Goal: Book appointment/travel/reservation

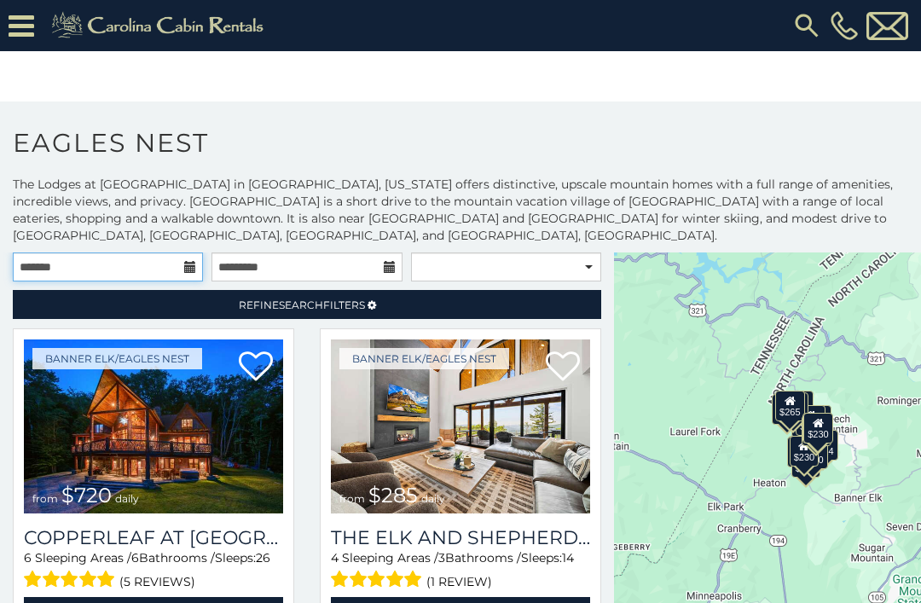
click at [181, 274] on input "text" at bounding box center [108, 266] width 190 height 29
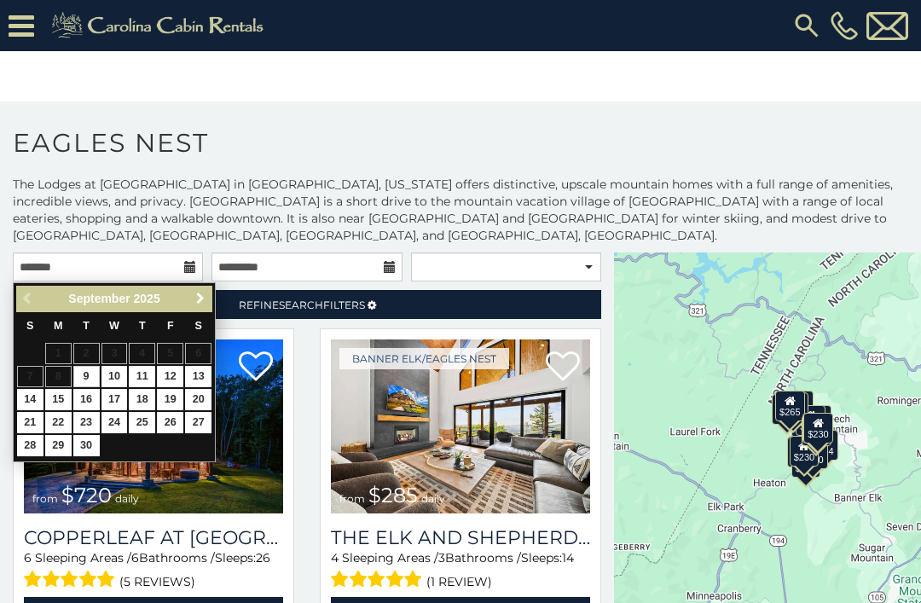
click at [205, 304] on span "Next" at bounding box center [201, 299] width 14 height 14
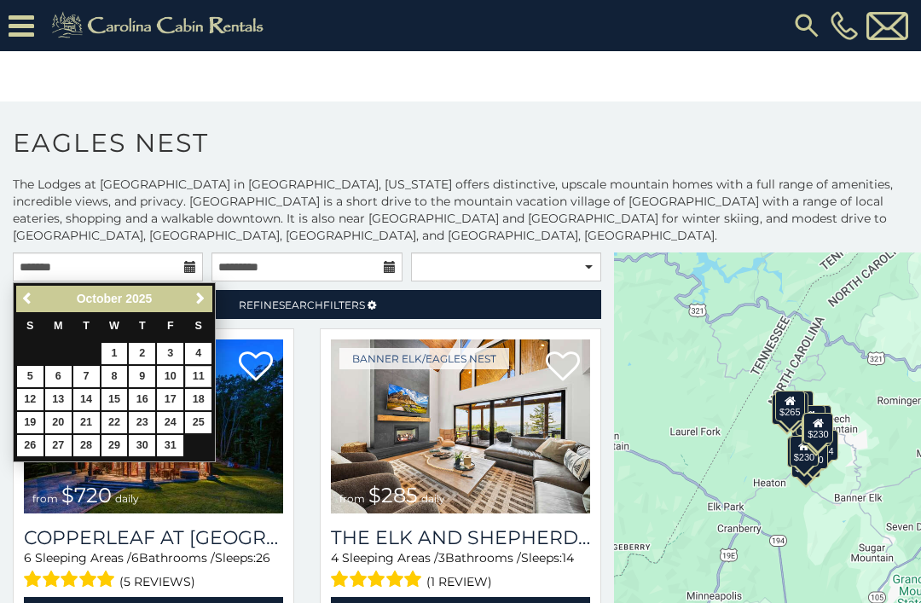
click at [197, 378] on link "11" at bounding box center [198, 376] width 26 height 21
type input "**********"
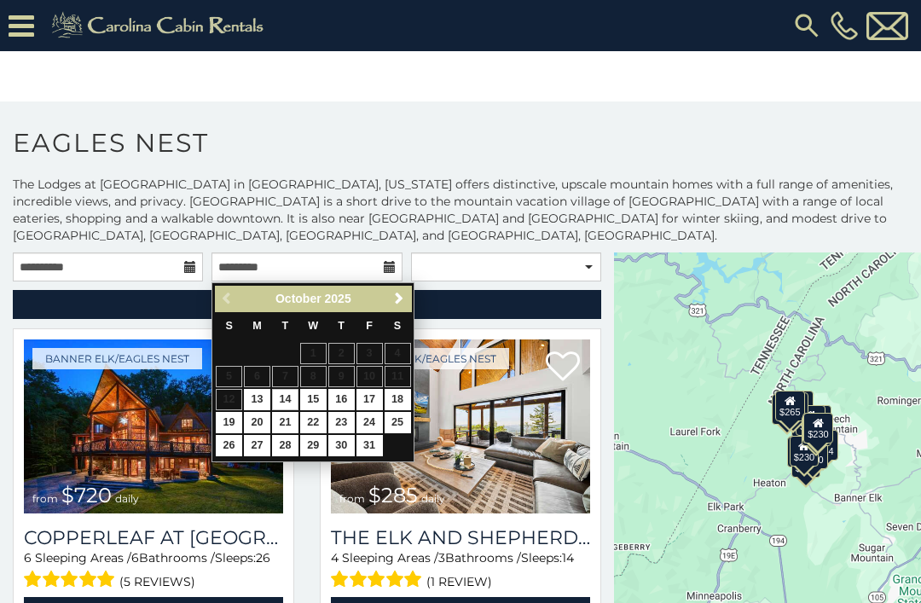
click at [291, 402] on link "14" at bounding box center [285, 399] width 26 height 21
type input "**********"
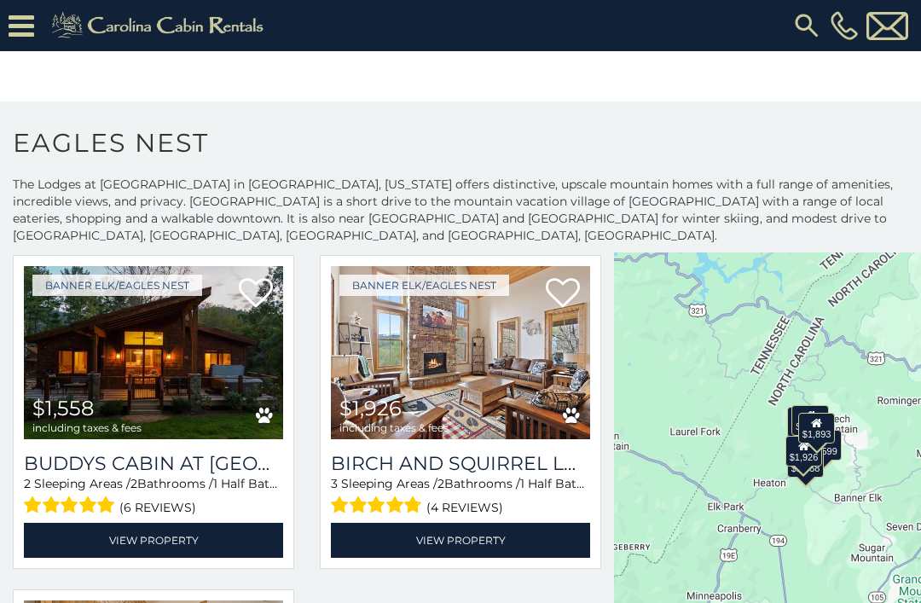
scroll to position [745, 0]
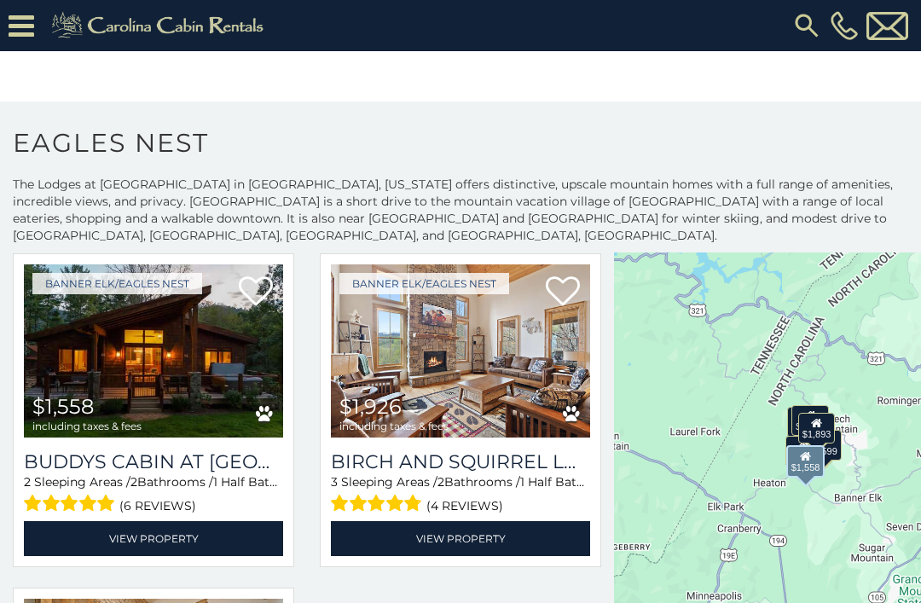
click at [134, 351] on img at bounding box center [153, 351] width 259 height 174
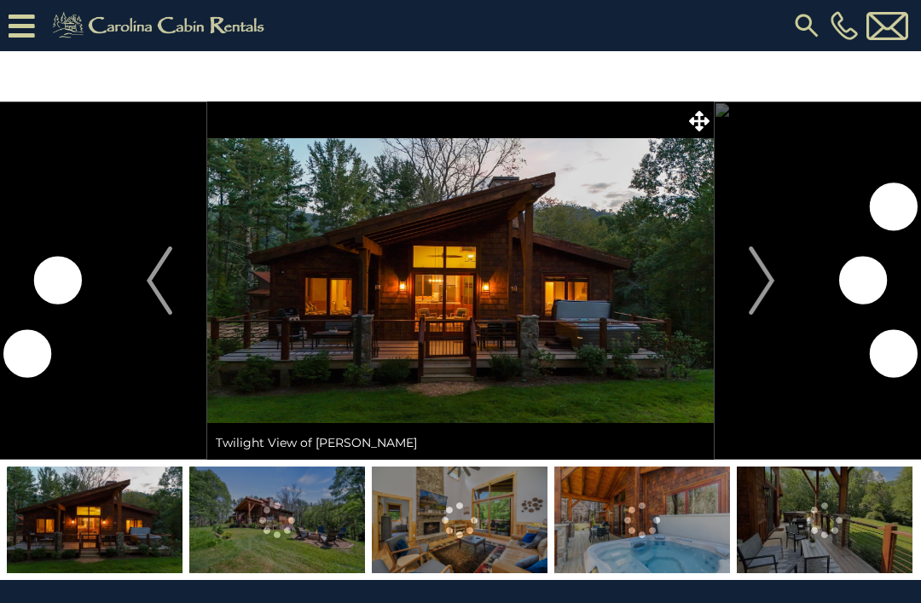
click at [766, 279] on img "Next" at bounding box center [762, 280] width 26 height 68
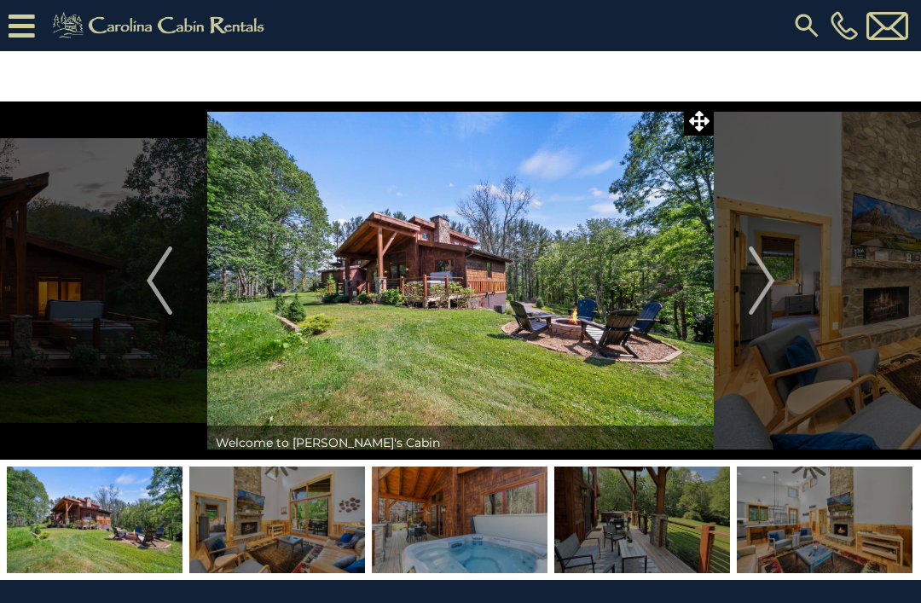
click at [756, 275] on img "Next" at bounding box center [762, 280] width 26 height 68
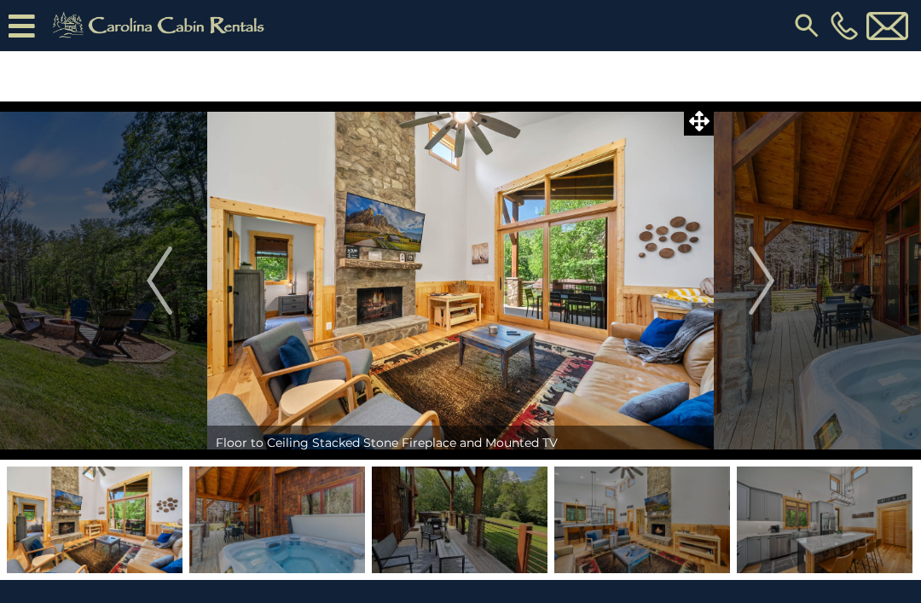
click at [757, 285] on img "Next" at bounding box center [762, 280] width 26 height 68
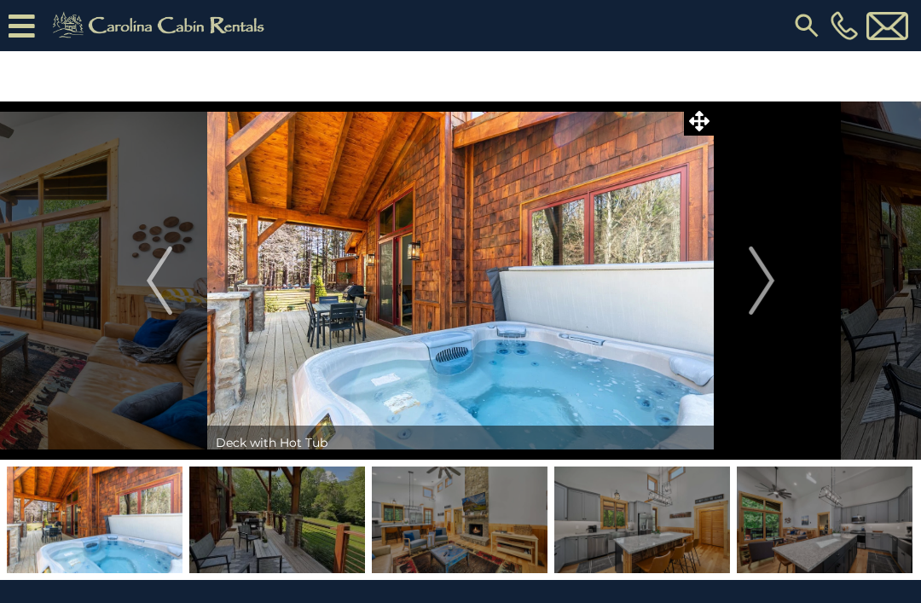
click at [758, 287] on img "Next" at bounding box center [762, 280] width 26 height 68
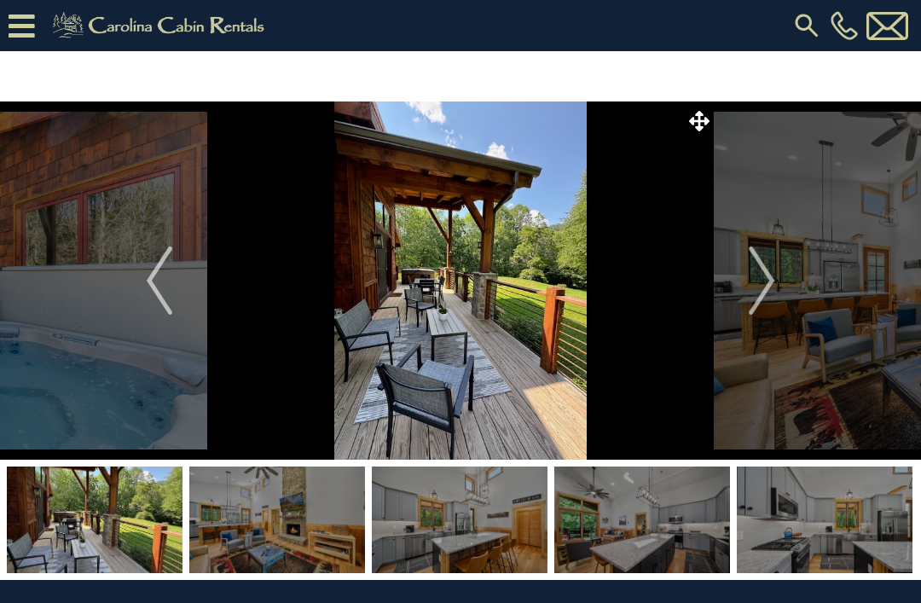
click at [762, 284] on img "Next" at bounding box center [762, 280] width 26 height 68
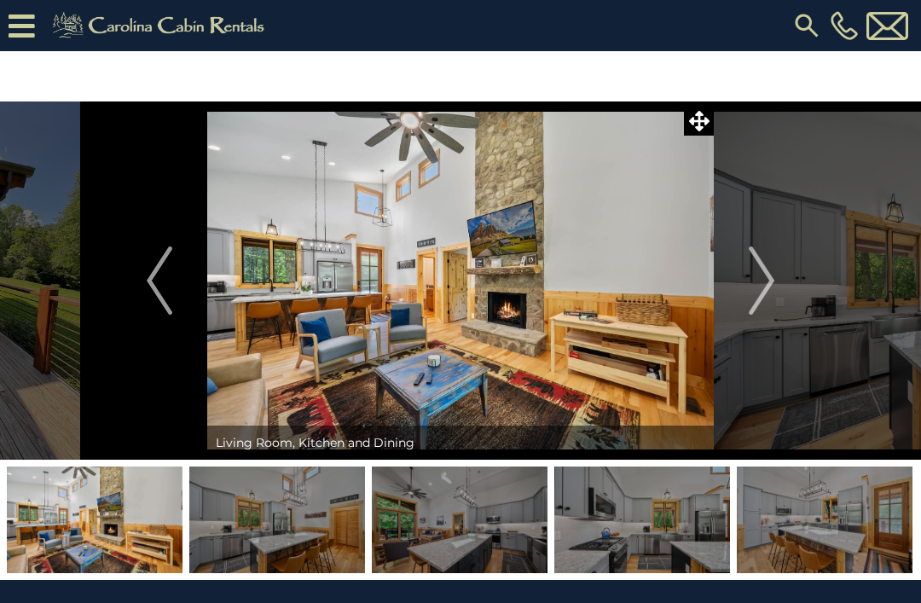
click at [759, 282] on img "Next" at bounding box center [762, 280] width 26 height 68
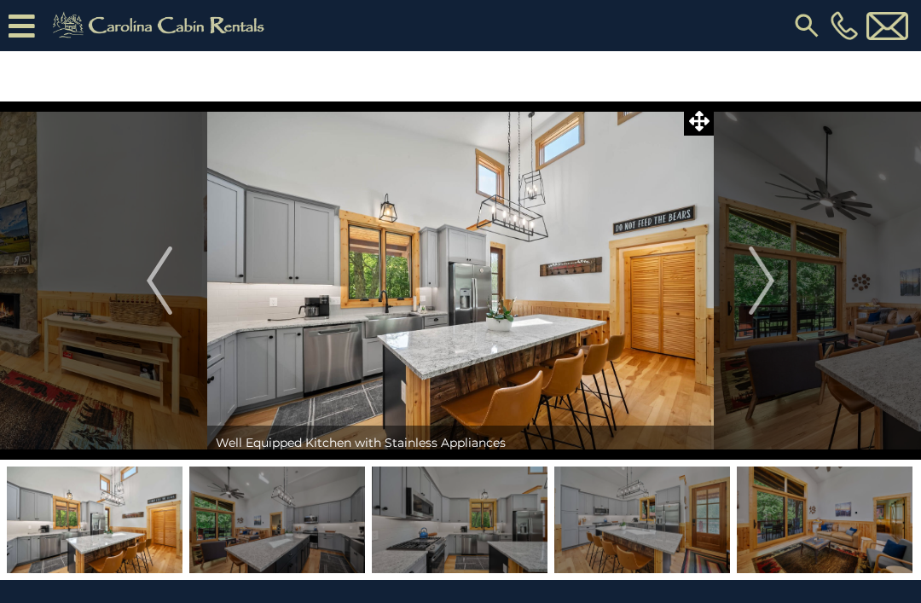
click at [766, 292] on img "Next" at bounding box center [762, 280] width 26 height 68
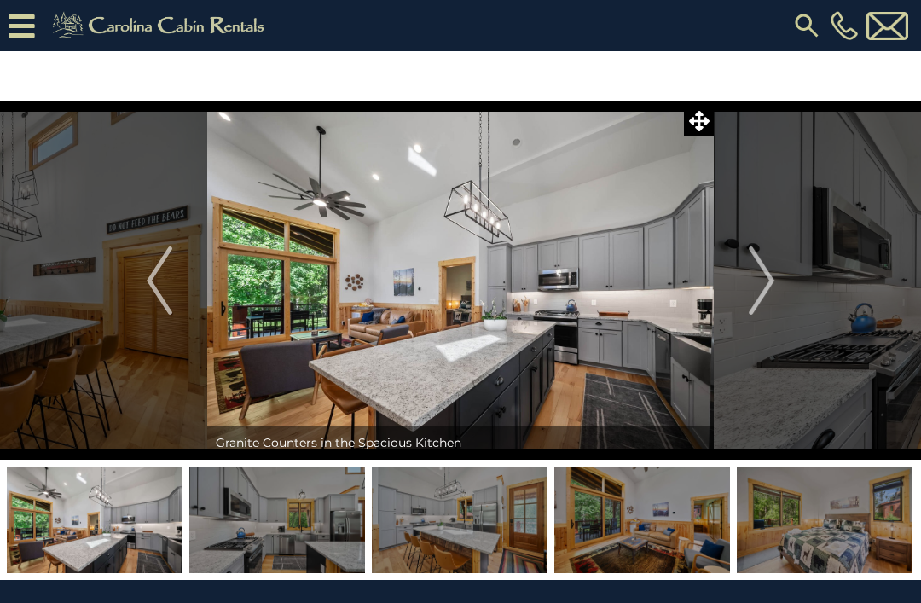
click at [764, 287] on img "Next" at bounding box center [762, 280] width 26 height 68
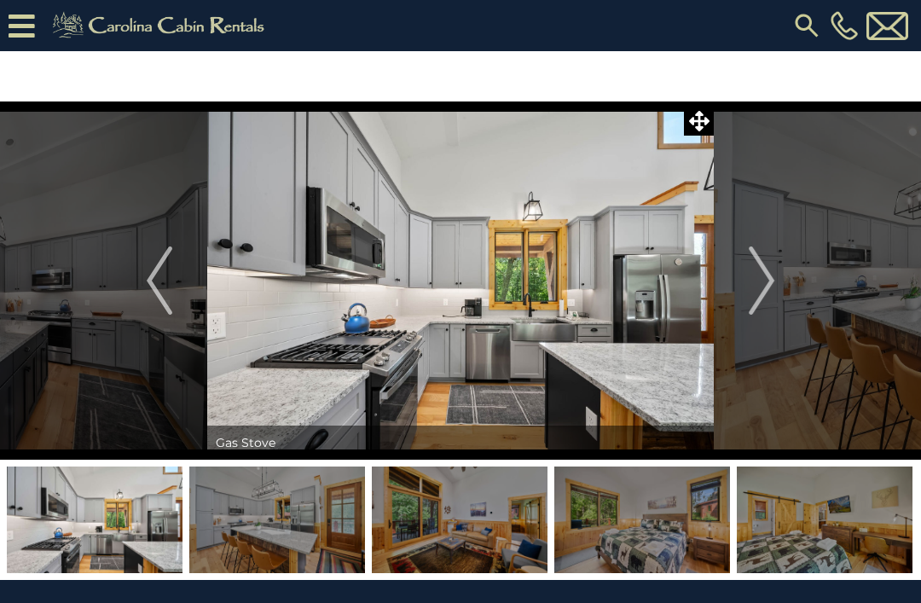
click at [766, 295] on img "Next" at bounding box center [762, 280] width 26 height 68
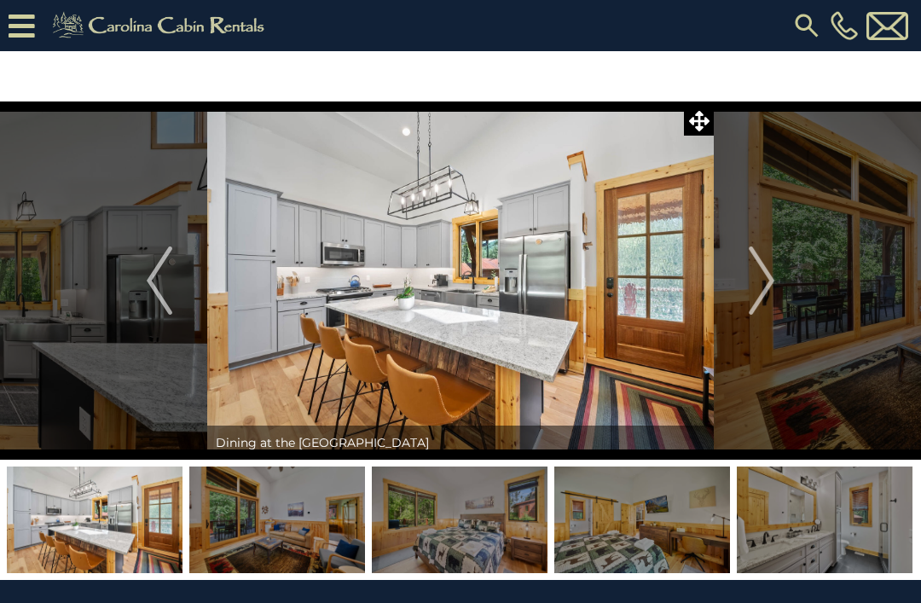
click at [768, 285] on img "Next" at bounding box center [762, 280] width 26 height 68
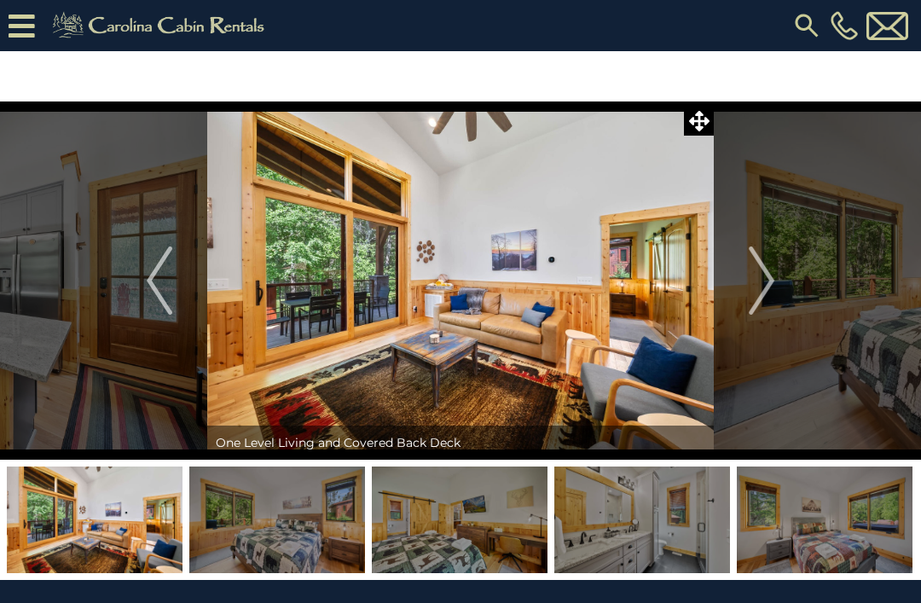
click at [765, 287] on img "Next" at bounding box center [762, 280] width 26 height 68
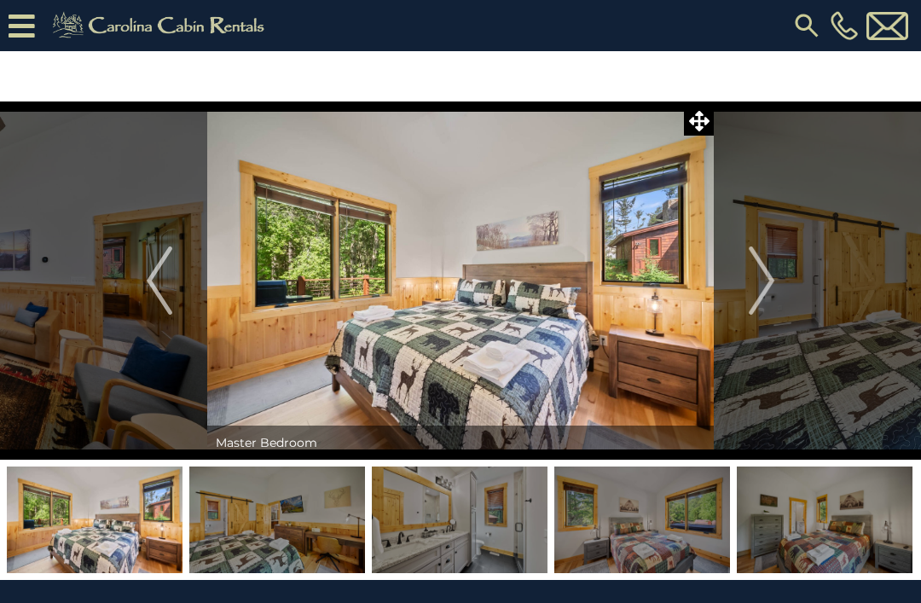
click at [770, 286] on img "Next" at bounding box center [762, 280] width 26 height 68
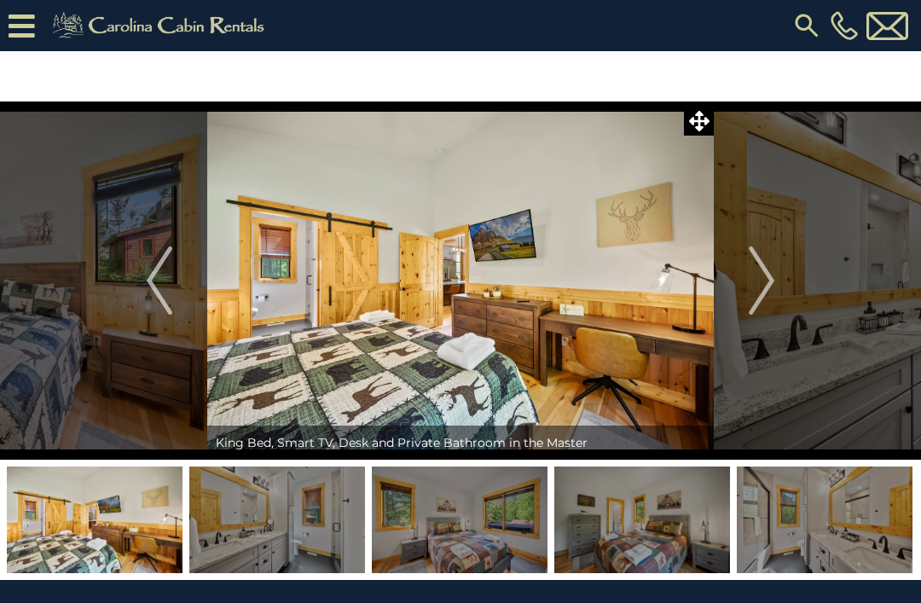
click at [774, 288] on img "Next" at bounding box center [762, 280] width 26 height 68
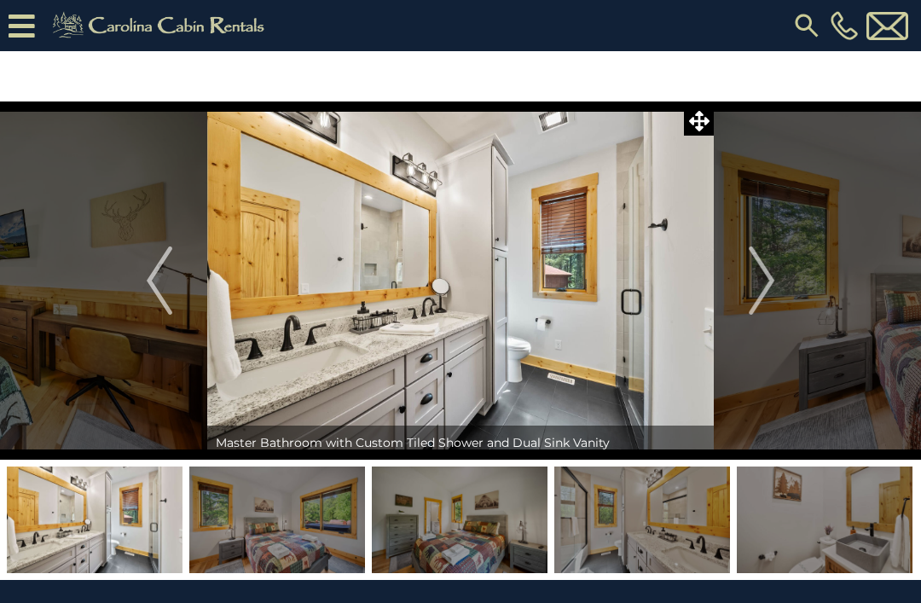
click at [767, 286] on img "Next" at bounding box center [762, 280] width 26 height 68
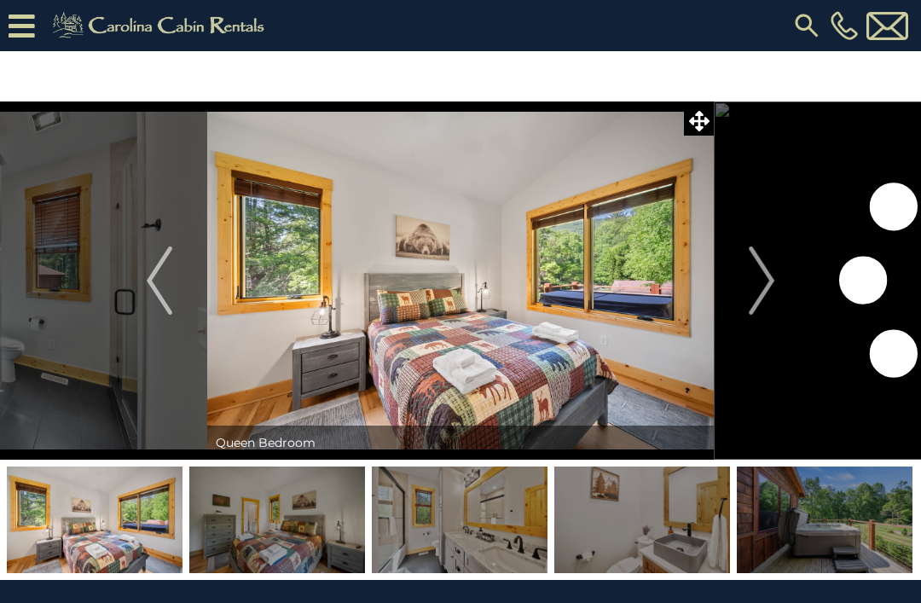
click at [767, 286] on img "Next" at bounding box center [762, 280] width 26 height 68
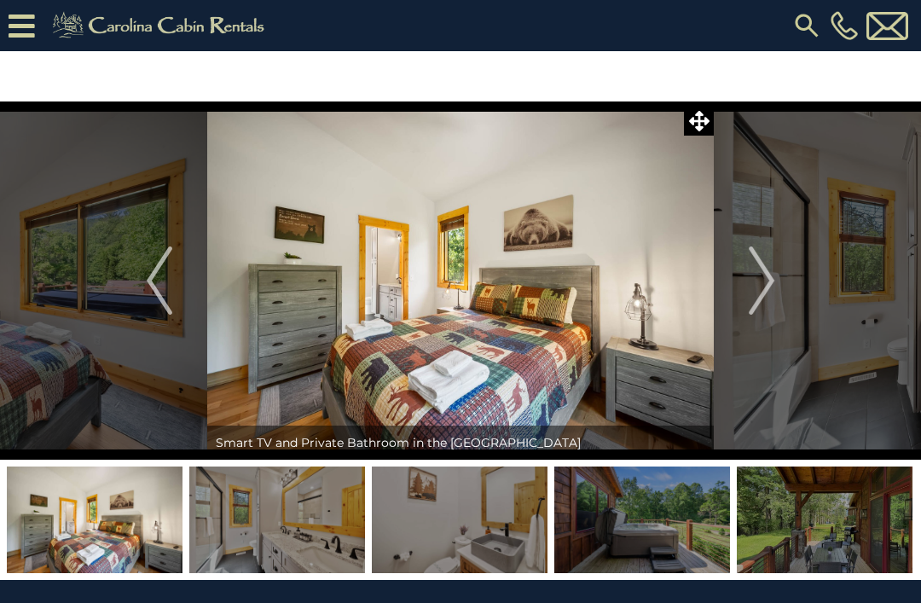
click at [773, 278] on img "Next" at bounding box center [762, 280] width 26 height 68
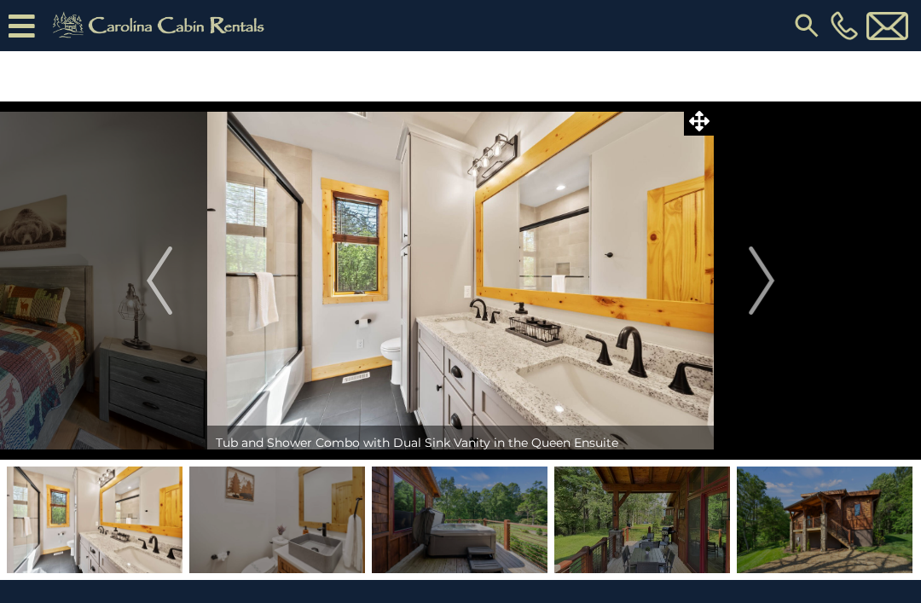
click at [773, 276] on img "Next" at bounding box center [762, 280] width 26 height 68
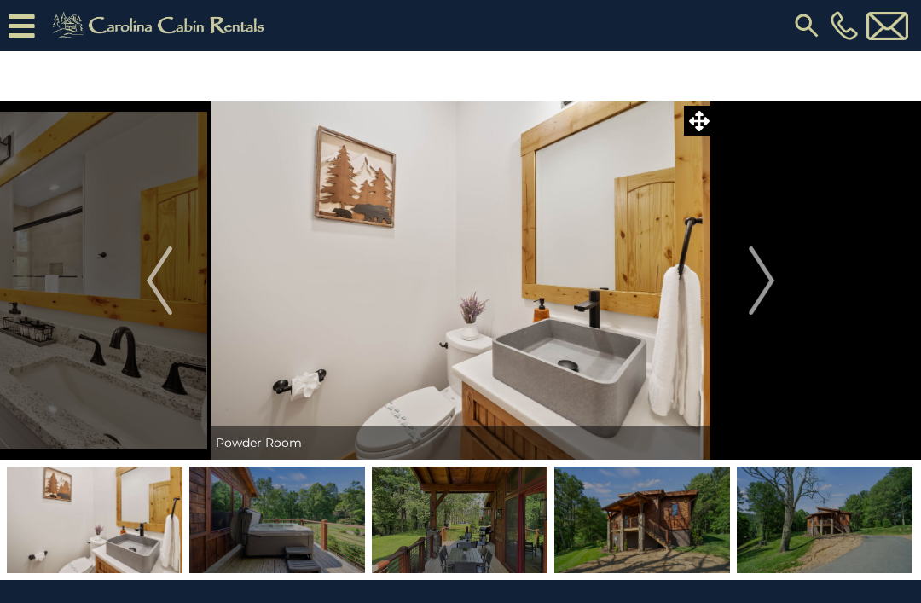
click at [770, 272] on img "Next" at bounding box center [762, 280] width 26 height 68
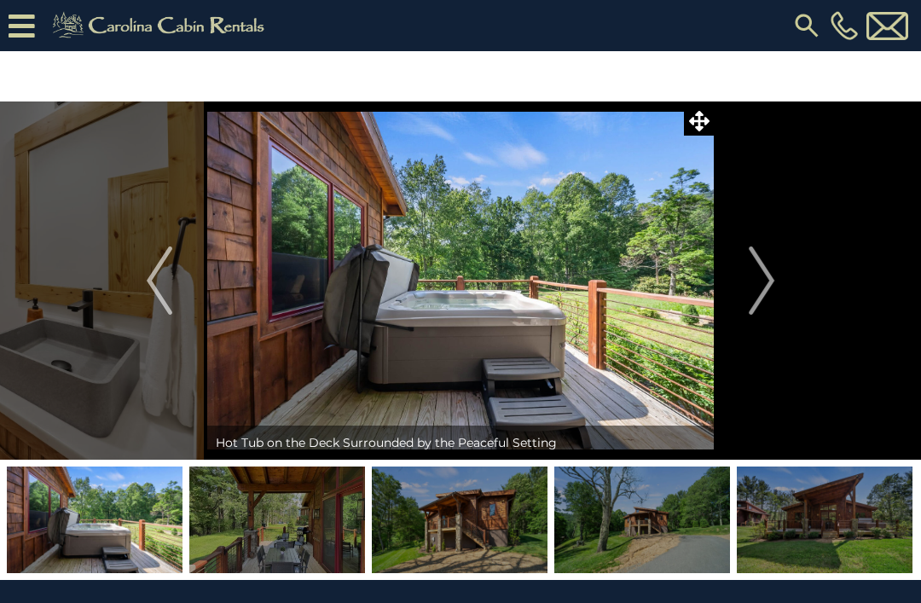
click at [766, 284] on img "Next" at bounding box center [762, 280] width 26 height 68
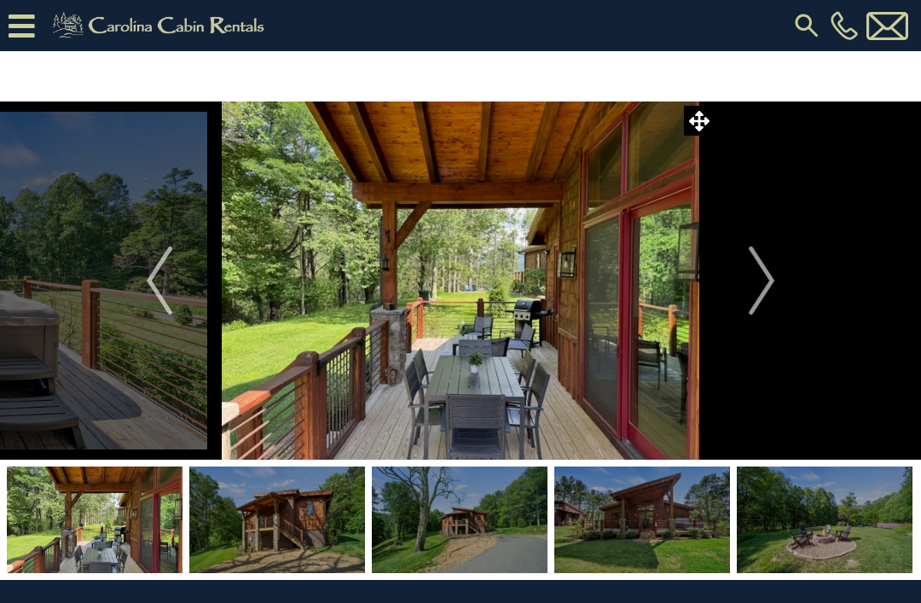
click at [764, 280] on img "Next" at bounding box center [762, 280] width 26 height 68
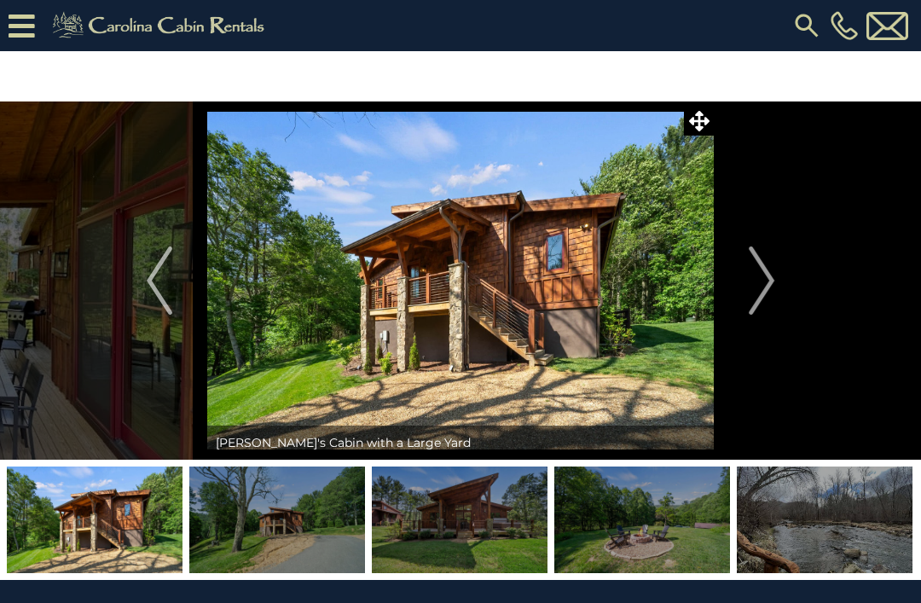
click at [765, 287] on img "Next" at bounding box center [762, 280] width 26 height 68
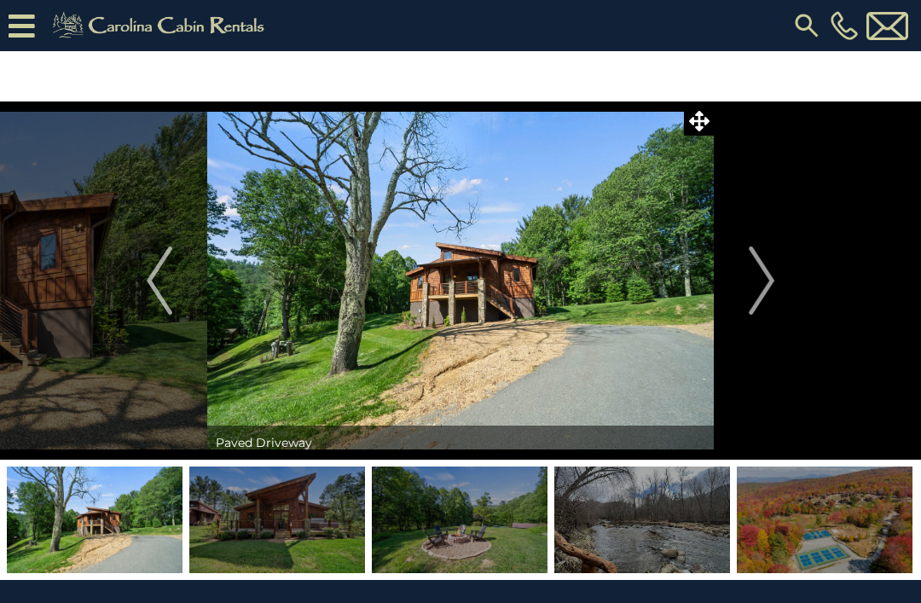
click at [768, 284] on img "Next" at bounding box center [762, 280] width 26 height 68
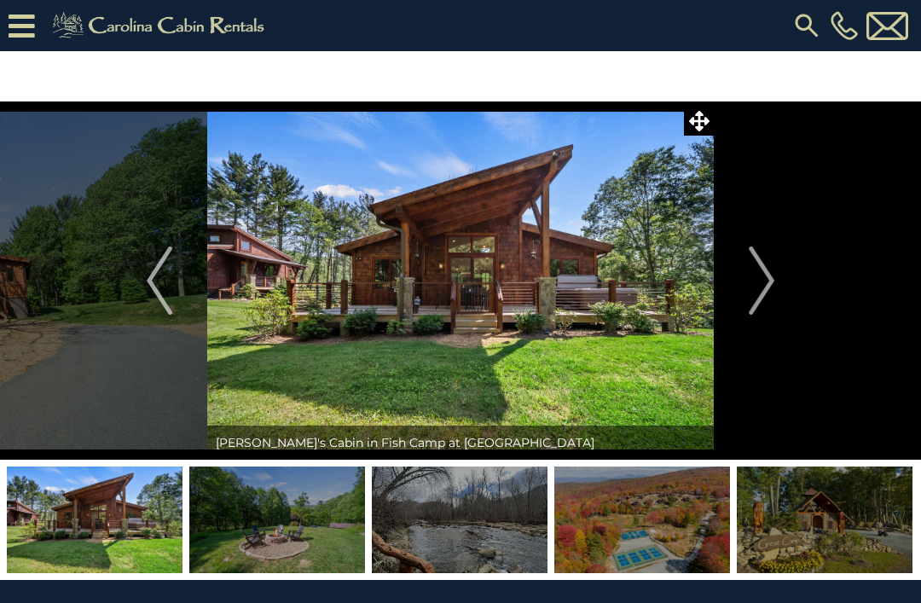
click at [768, 282] on img "Next" at bounding box center [762, 280] width 26 height 68
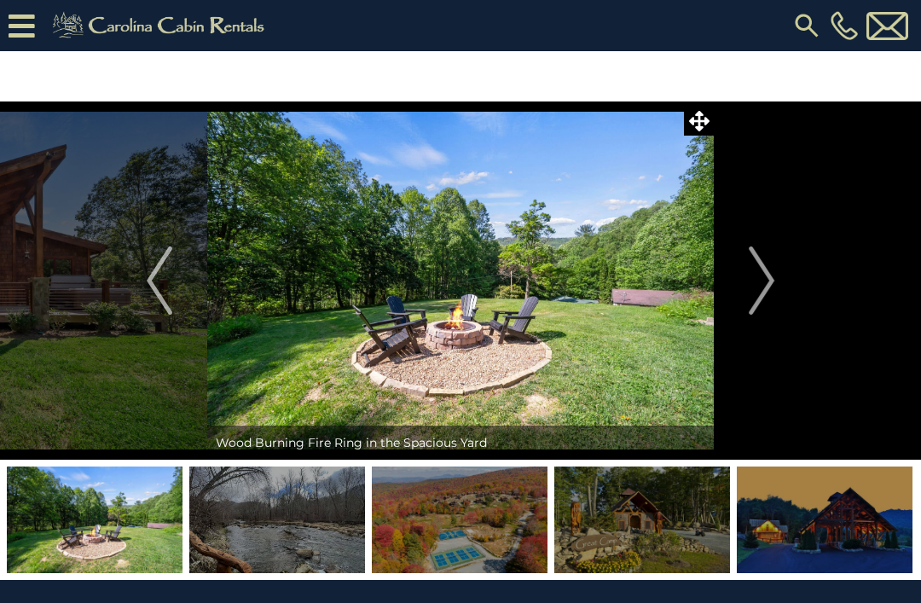
click at [761, 284] on img "Next" at bounding box center [762, 280] width 26 height 68
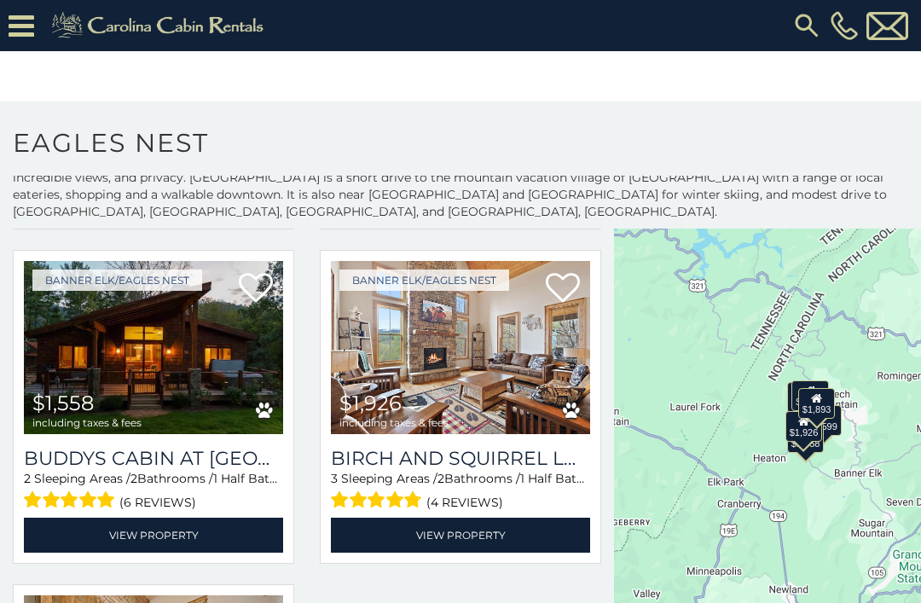
scroll to position [713, 0]
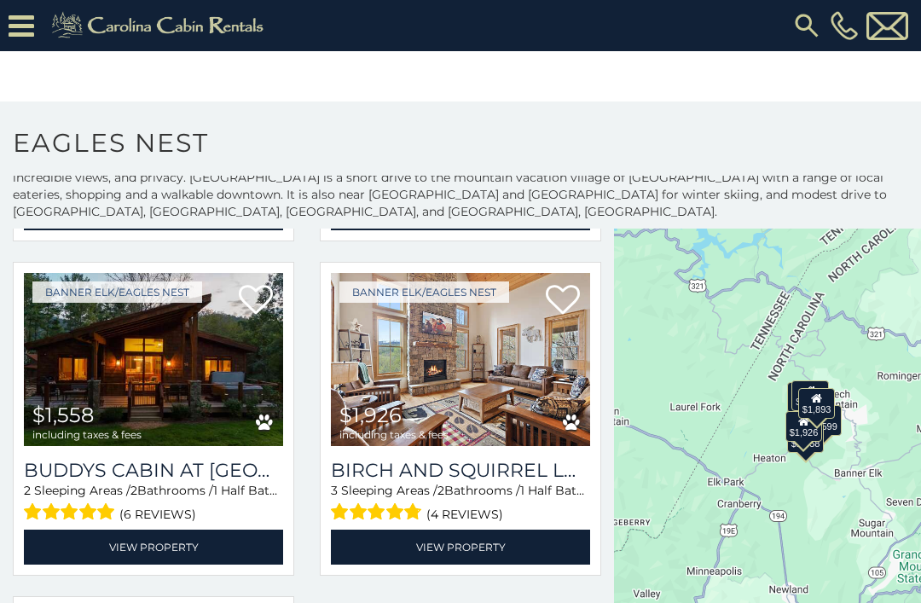
click at [210, 382] on img at bounding box center [153, 360] width 259 height 174
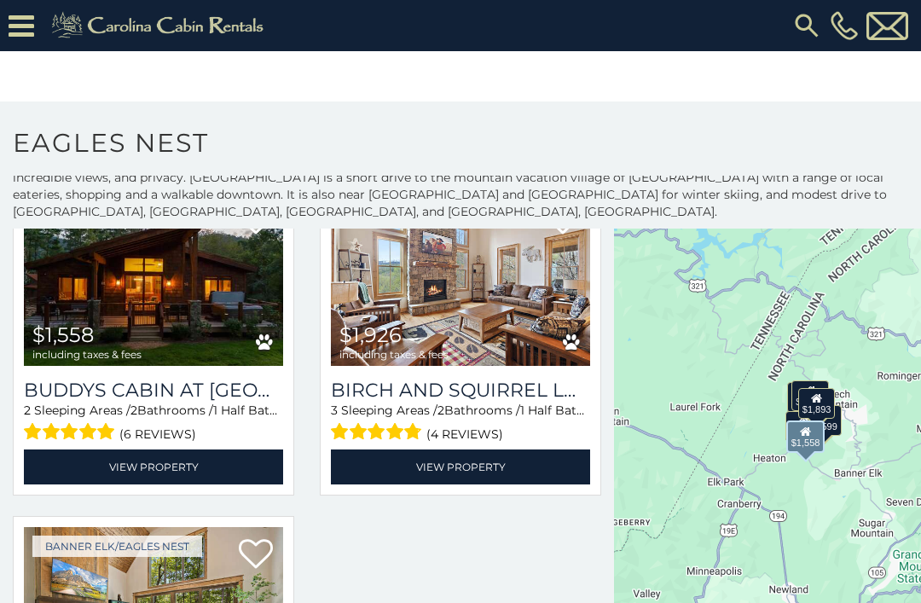
scroll to position [717, 0]
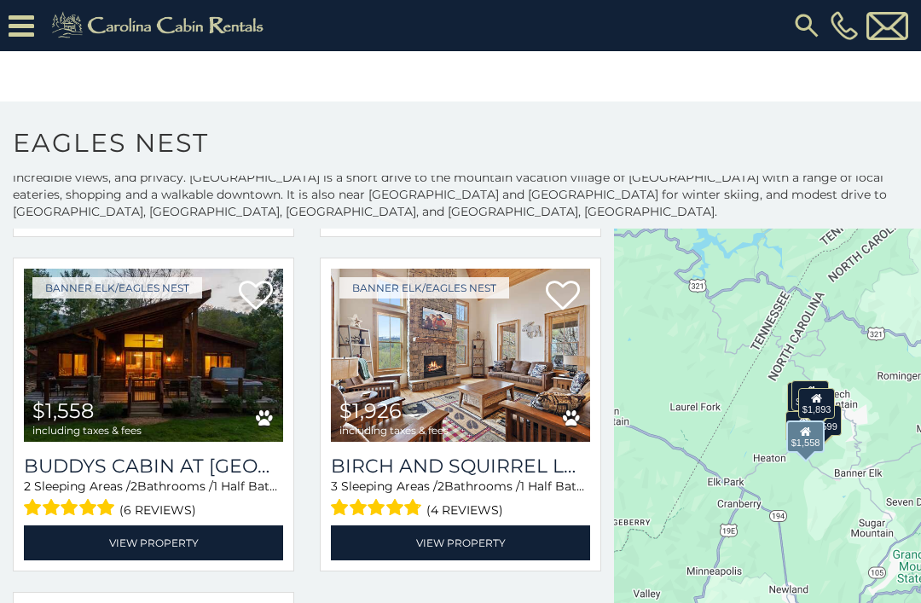
click at [141, 406] on div "$1,558 including taxes & fees" at bounding box center [86, 418] width 109 height 37
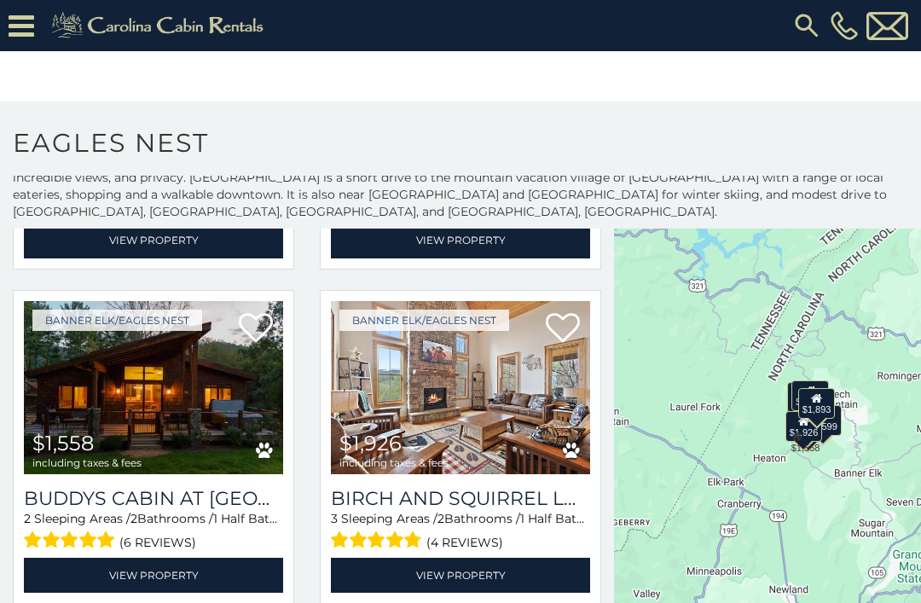
scroll to position [683, 0]
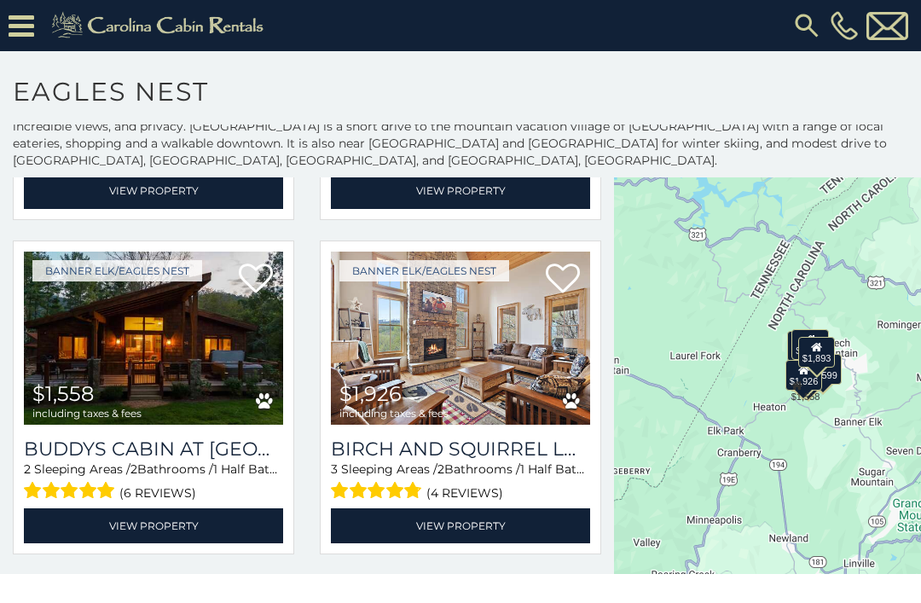
scroll to position [26, 0]
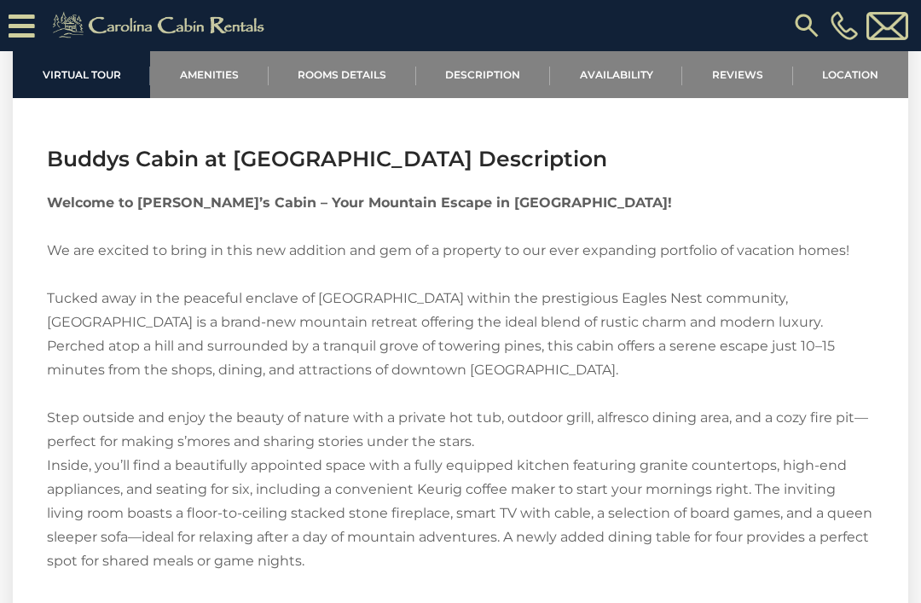
scroll to position [2002, 0]
